Goal: Navigation & Orientation: Find specific page/section

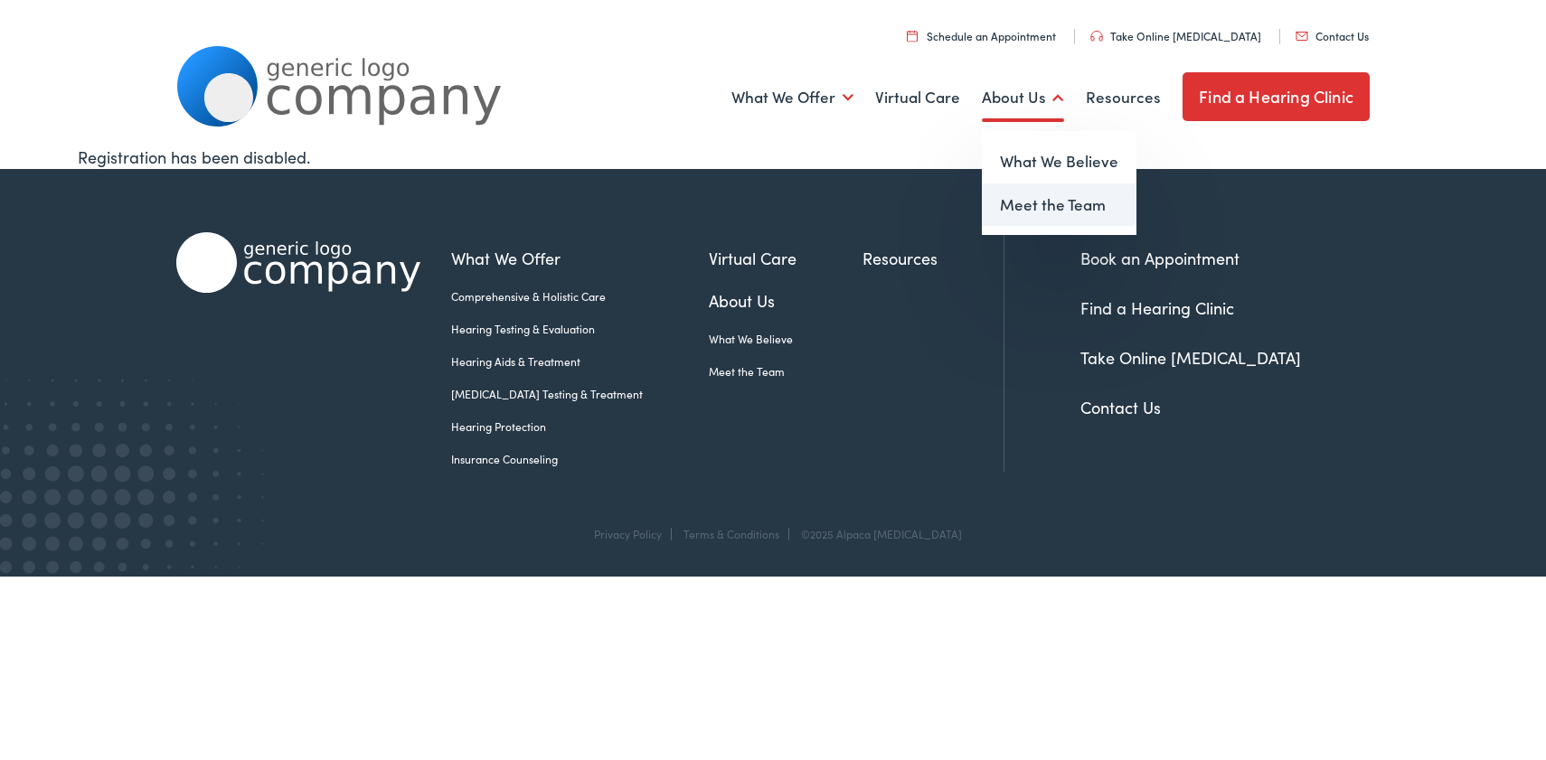
click at [1029, 205] on link "Meet the Team" at bounding box center [1059, 205] width 155 height 43
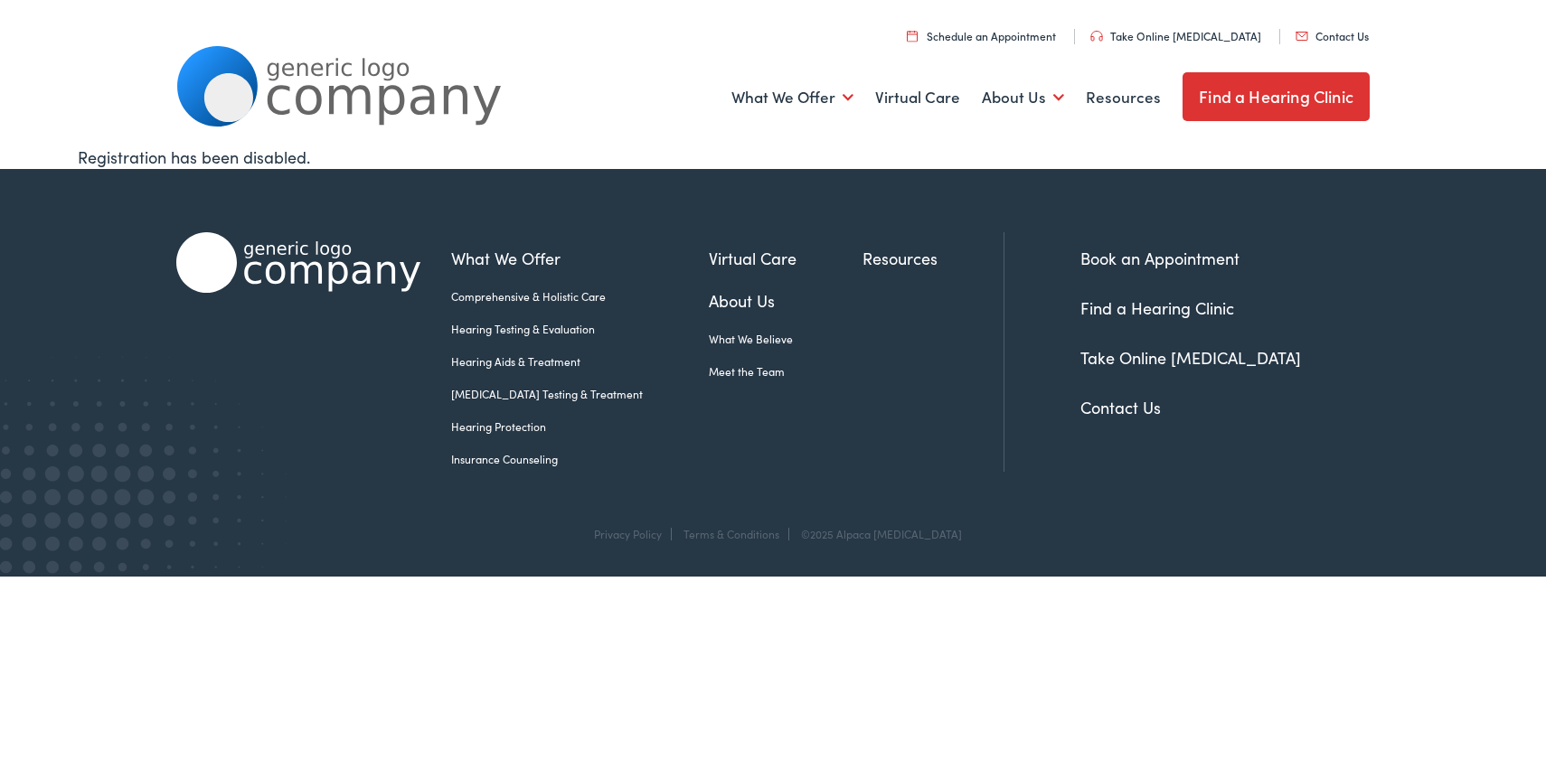
click at [1242, 96] on link "Find a Hearing Clinic" at bounding box center [1276, 96] width 187 height 49
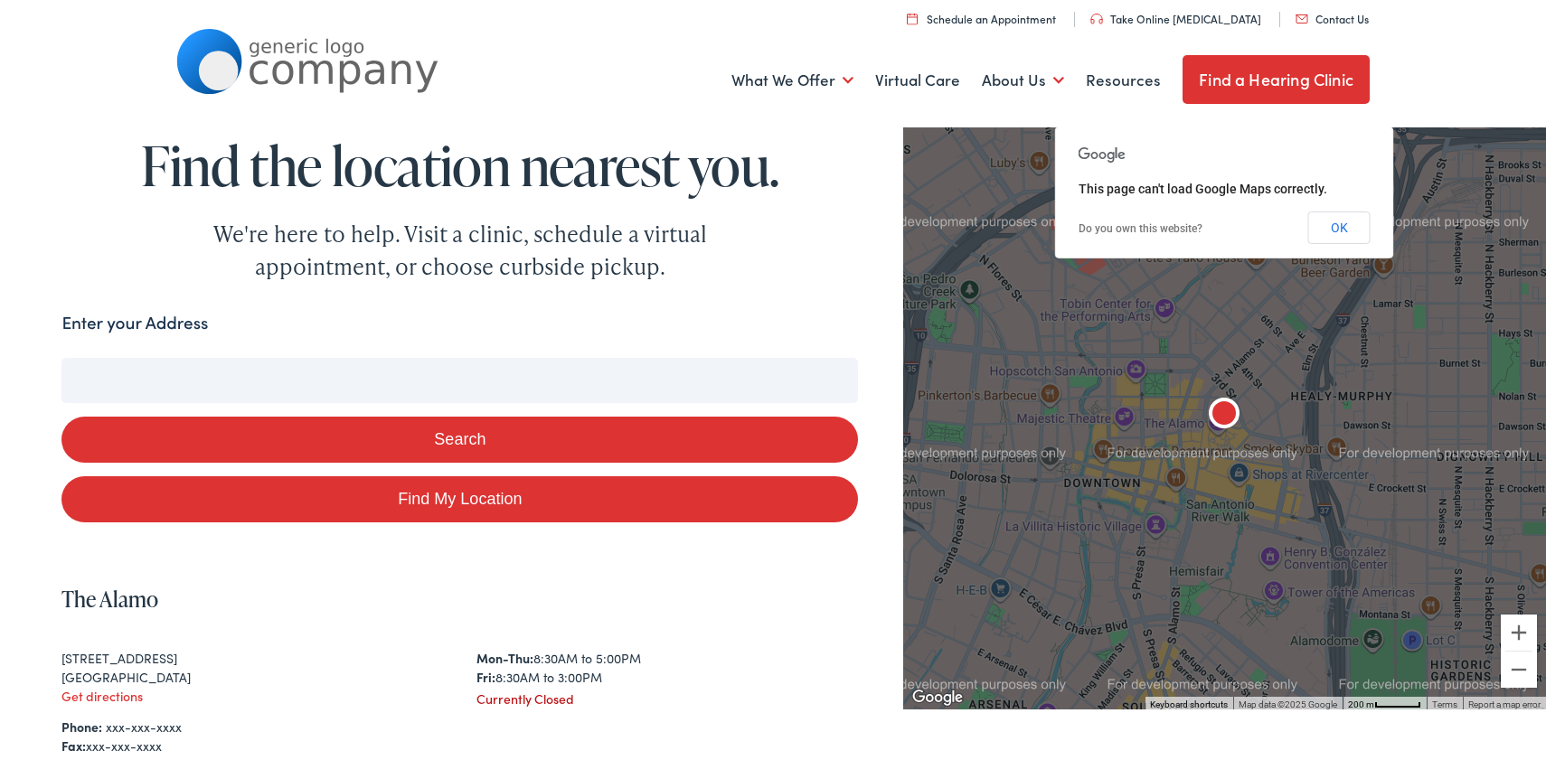
click at [165, 376] on input "Enter your Address" at bounding box center [459, 380] width 797 height 45
type input "44"
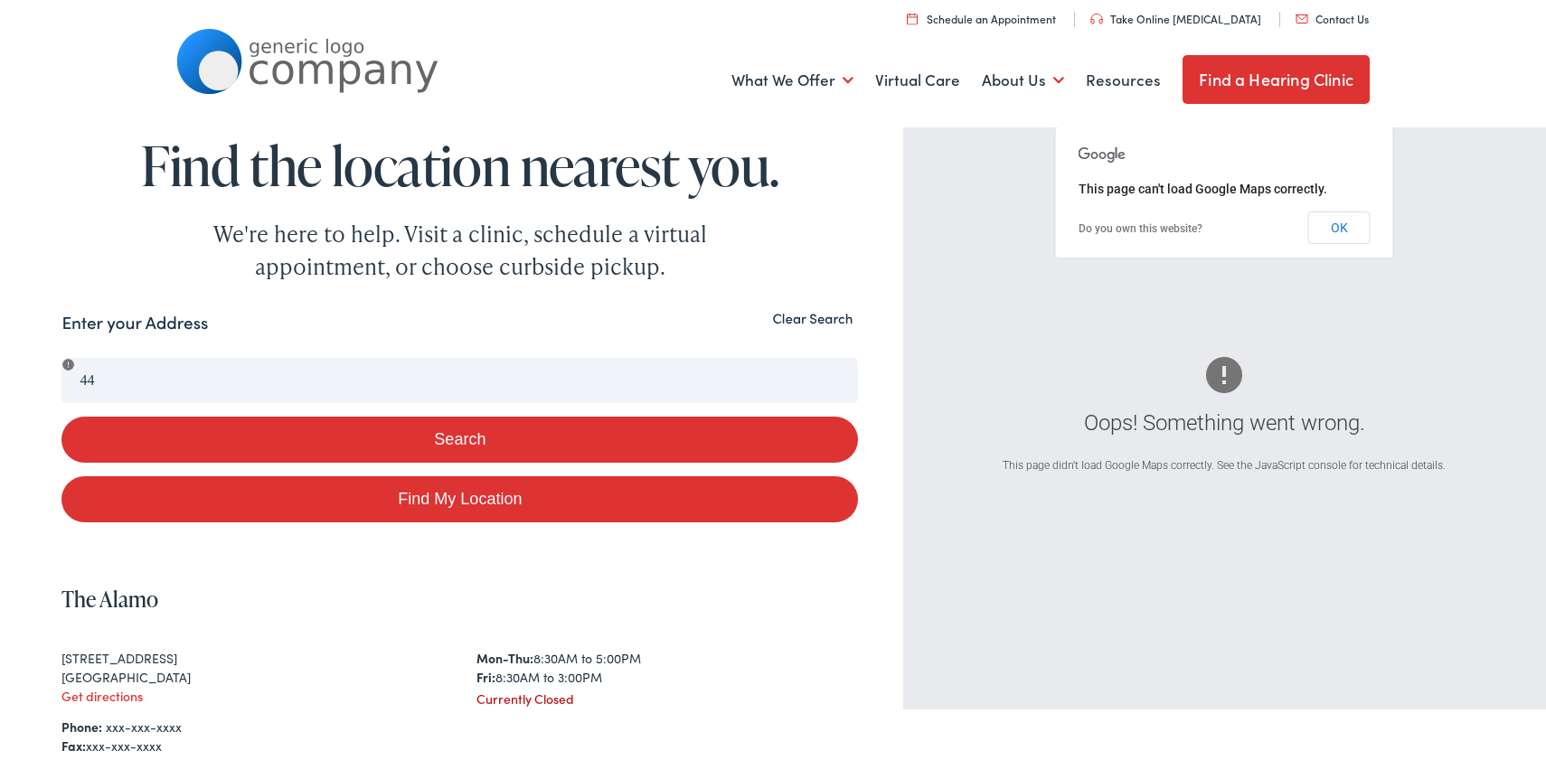
click at [794, 318] on button "Clear Search" at bounding box center [812, 318] width 91 height 17
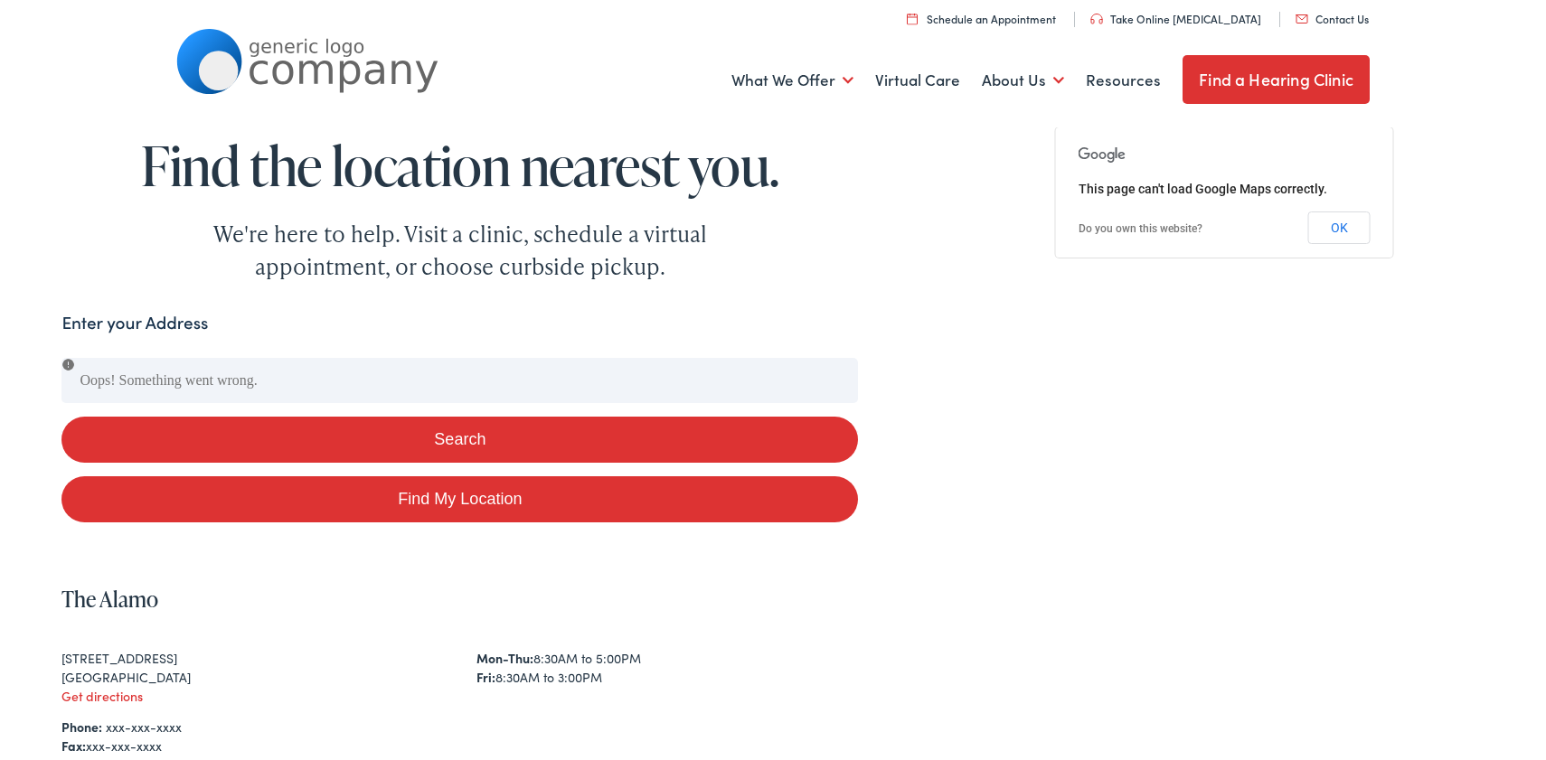
click at [420, 317] on div "Enter your Address" at bounding box center [459, 327] width 797 height 35
click at [331, 505] on link "Find My Location" at bounding box center [459, 499] width 797 height 46
type input "Ashland, Ohio"
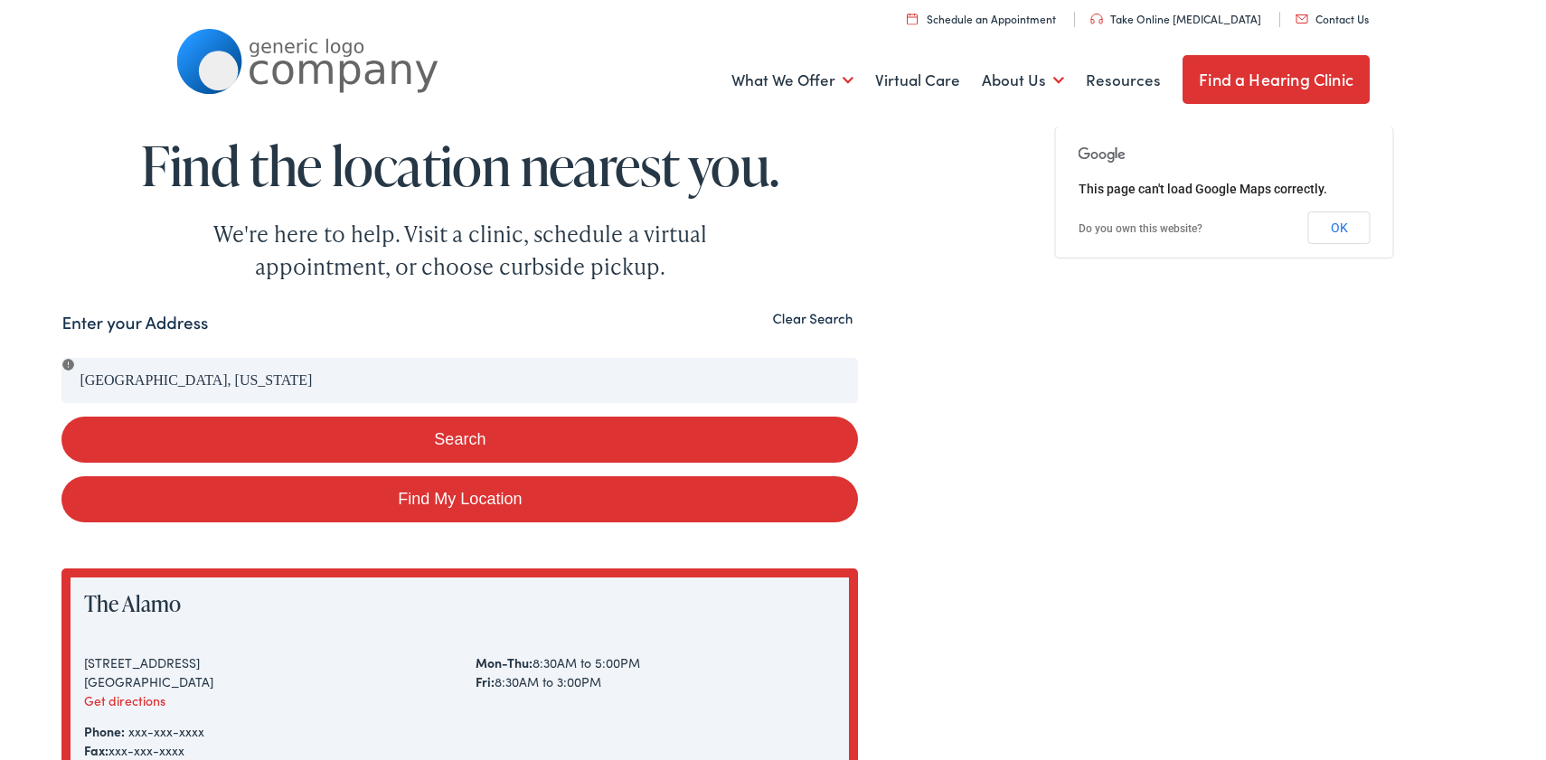
click at [1211, 72] on link "Find a Hearing Clinic" at bounding box center [1276, 79] width 187 height 49
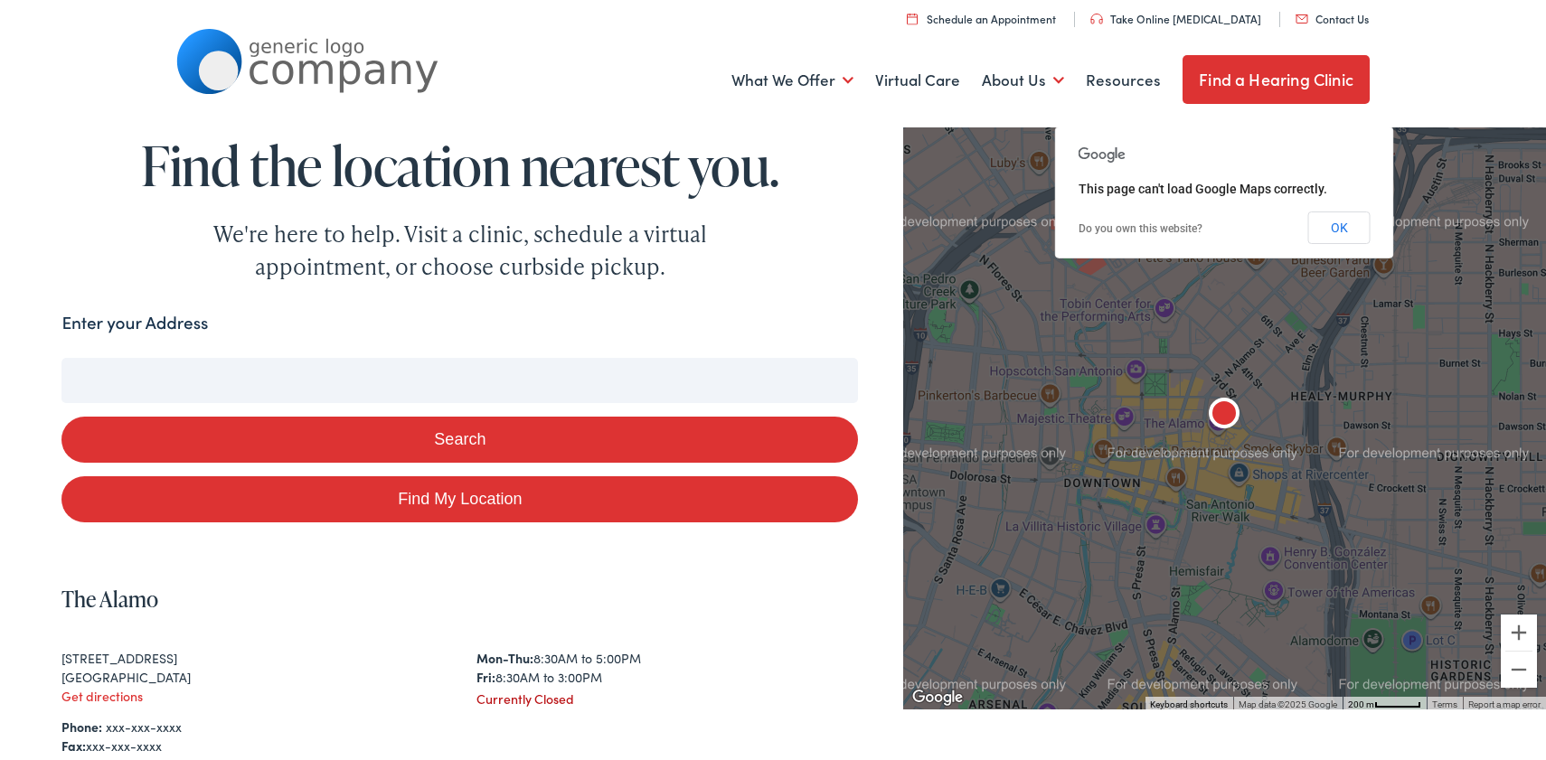
click at [118, 378] on input "Enter your Address" at bounding box center [459, 380] width 797 height 45
type input "1"
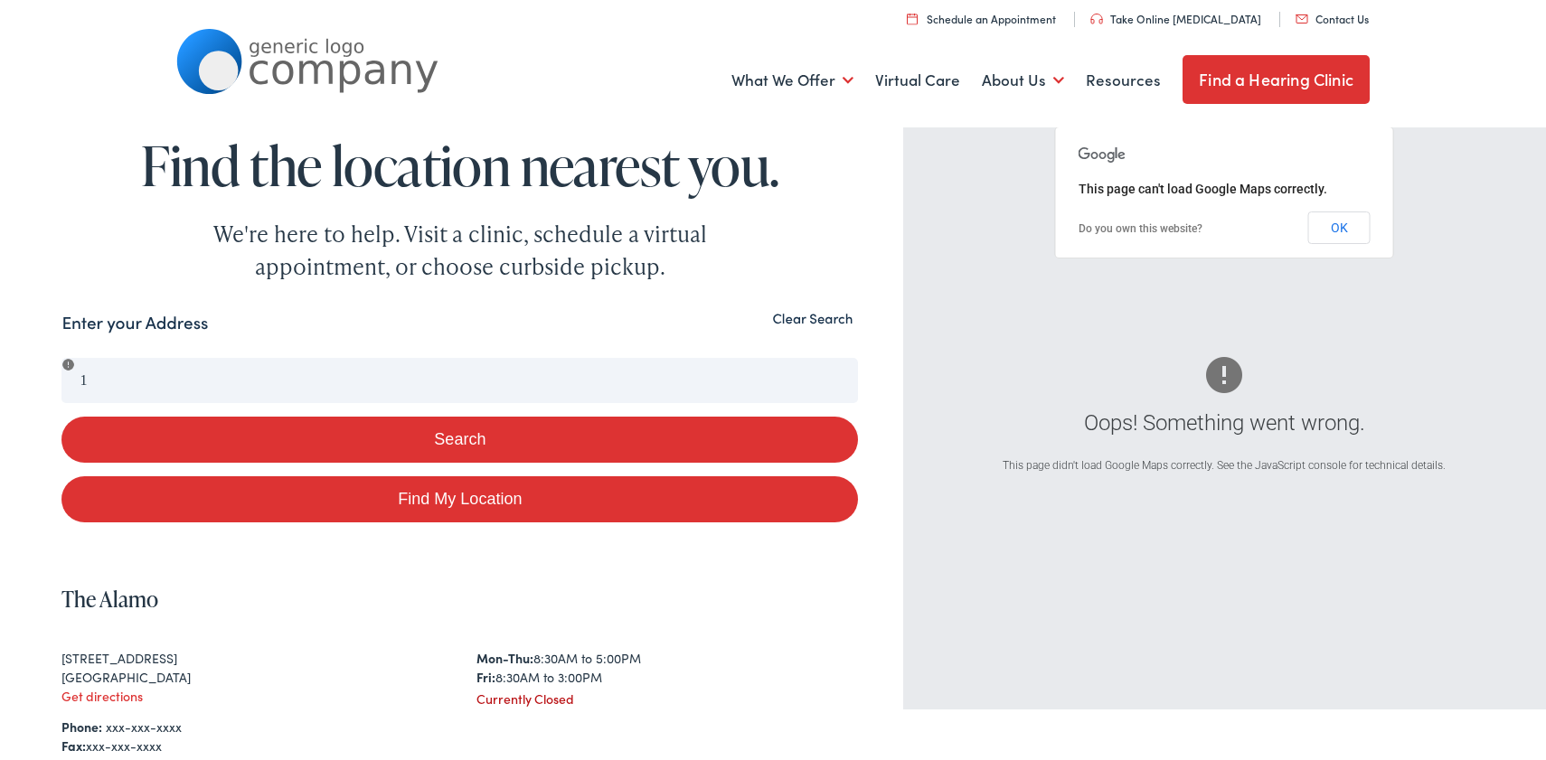
click at [1239, 71] on link "Find a Hearing Clinic" at bounding box center [1276, 79] width 187 height 49
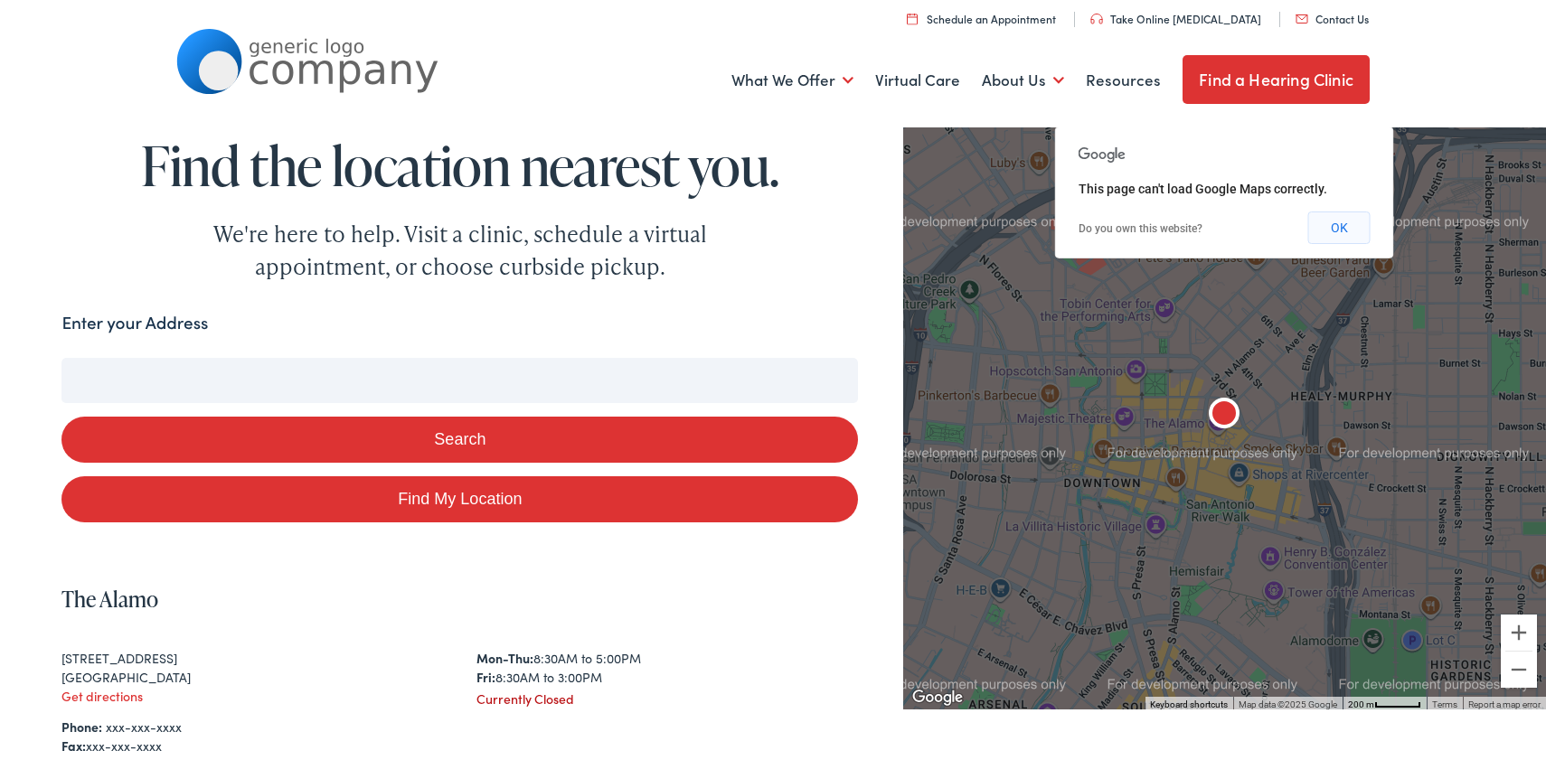
click at [1337, 226] on button "OK" at bounding box center [1339, 228] width 62 height 33
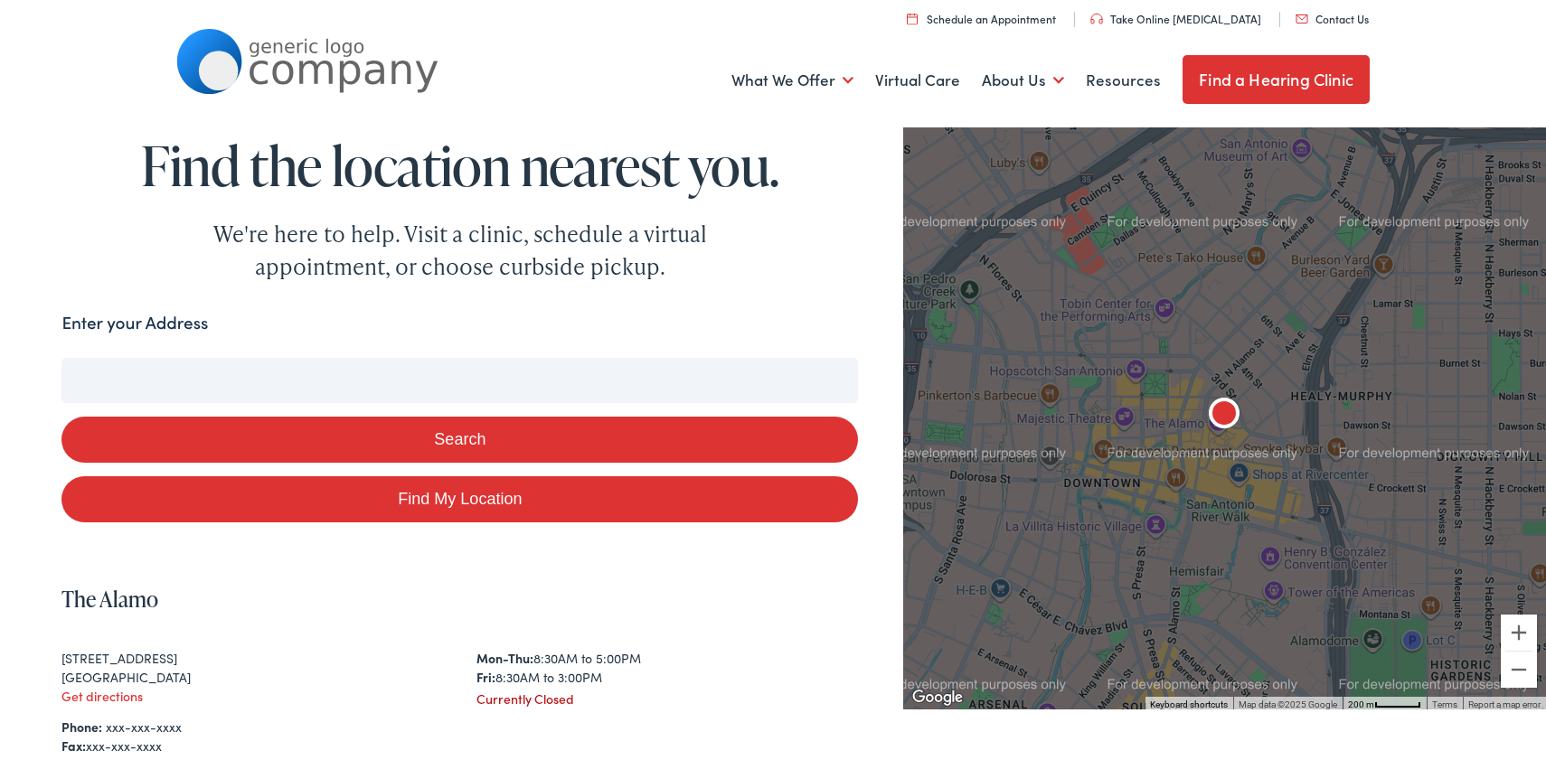
click at [486, 381] on input "Enter your Address" at bounding box center [459, 380] width 797 height 45
